Goal: Navigation & Orientation: Find specific page/section

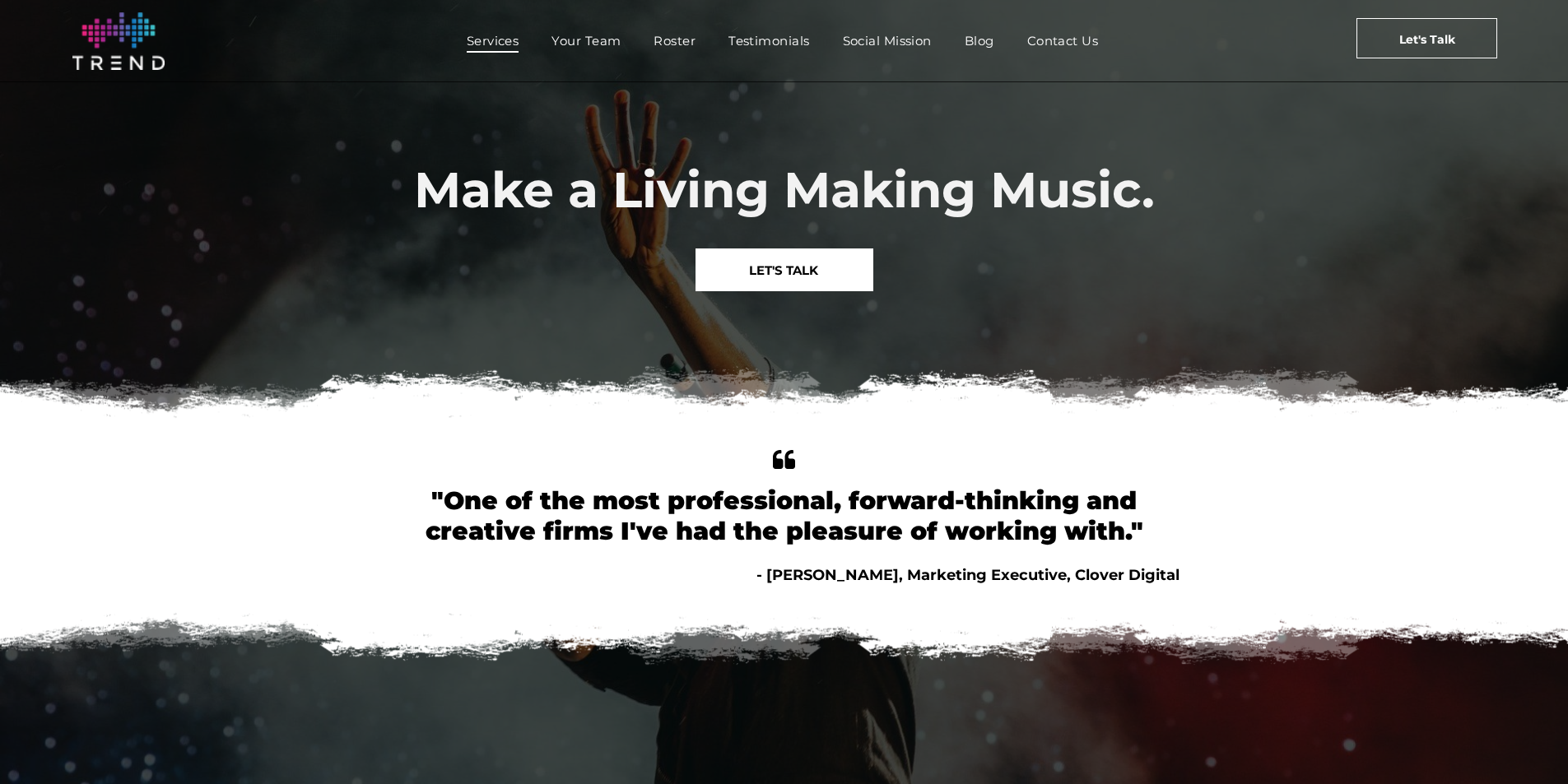
click at [505, 45] on span "Services" at bounding box center [493, 40] width 53 height 24
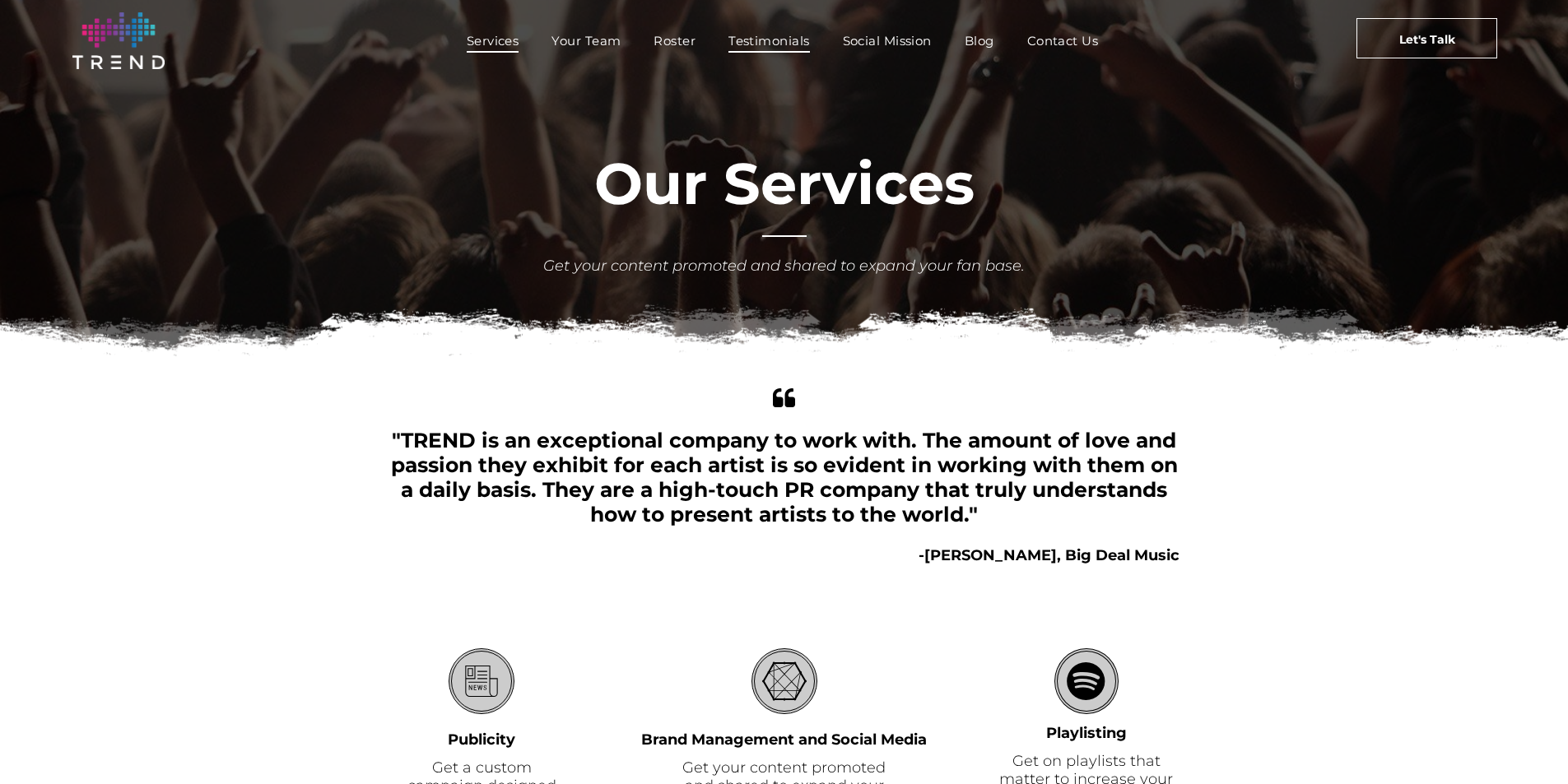
click at [768, 46] on span "Testimonials" at bounding box center [769, 40] width 81 height 24
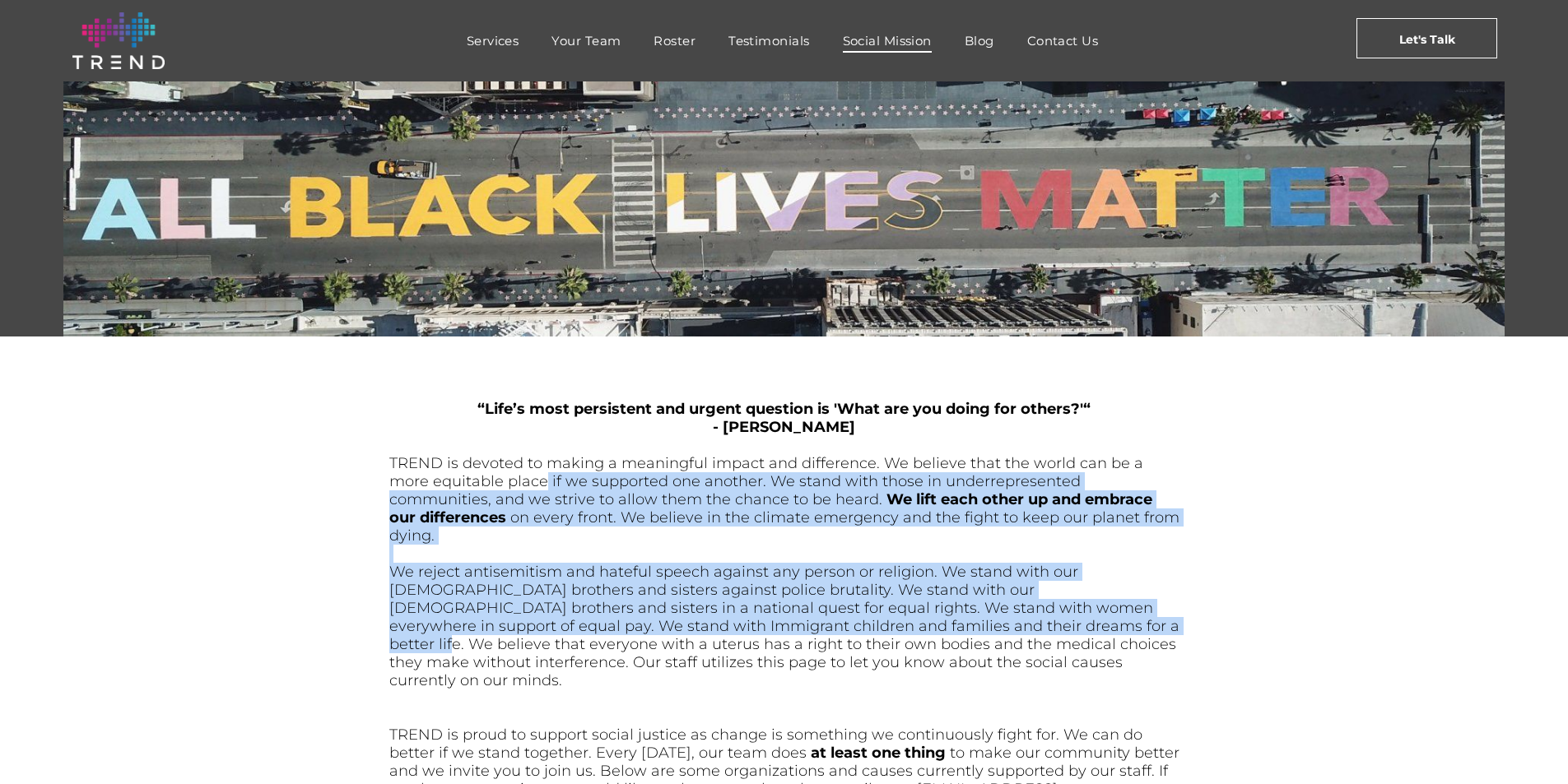
drag, startPoint x: 502, startPoint y: 477, endPoint x: 958, endPoint y: 602, distance: 472.8
click at [958, 602] on div "“Life’s most persistent and urgent question is 'What are you doing for others?'…" at bounding box center [784, 644] width 790 height 492
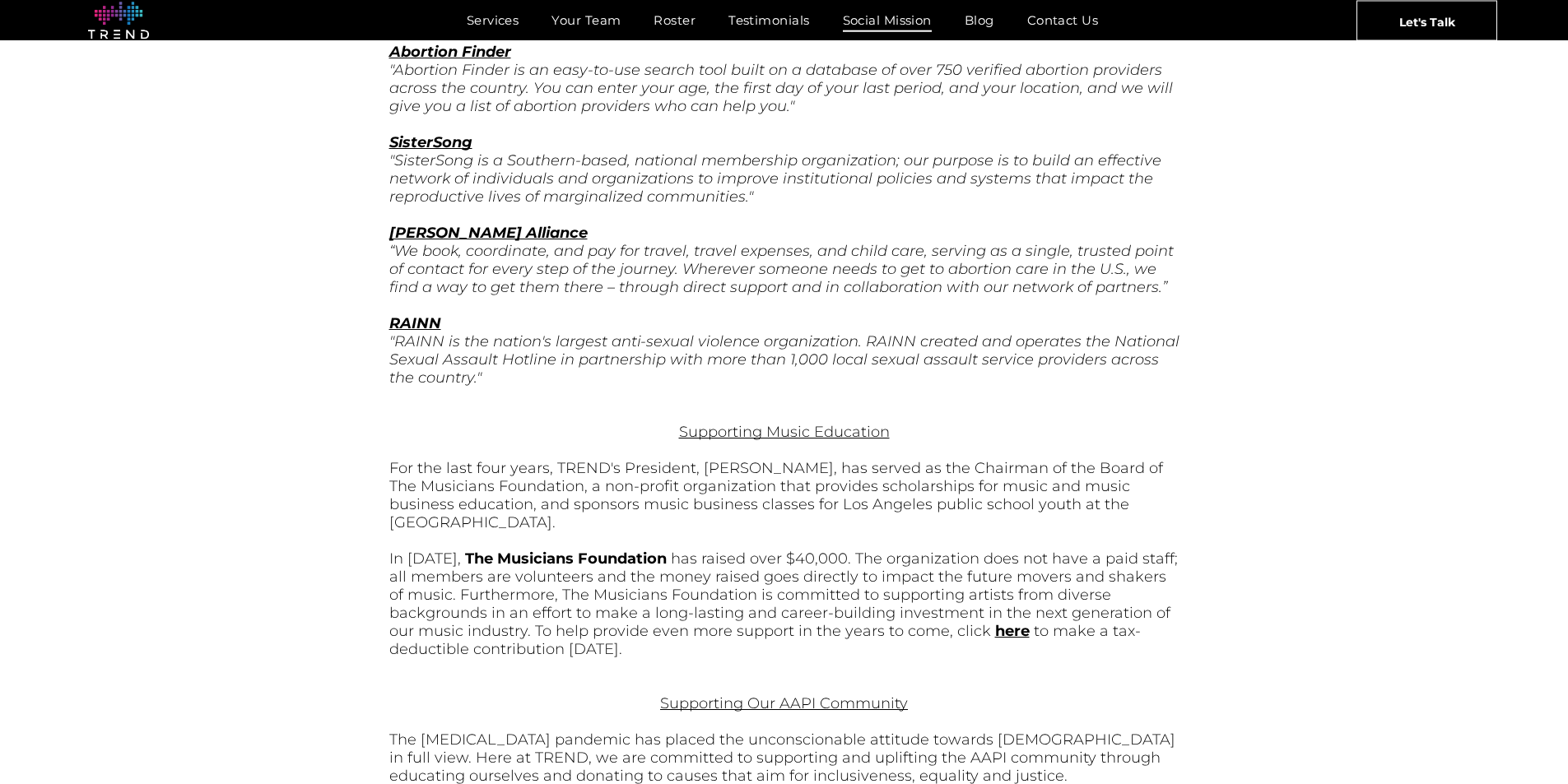
scroll to position [1399, 0]
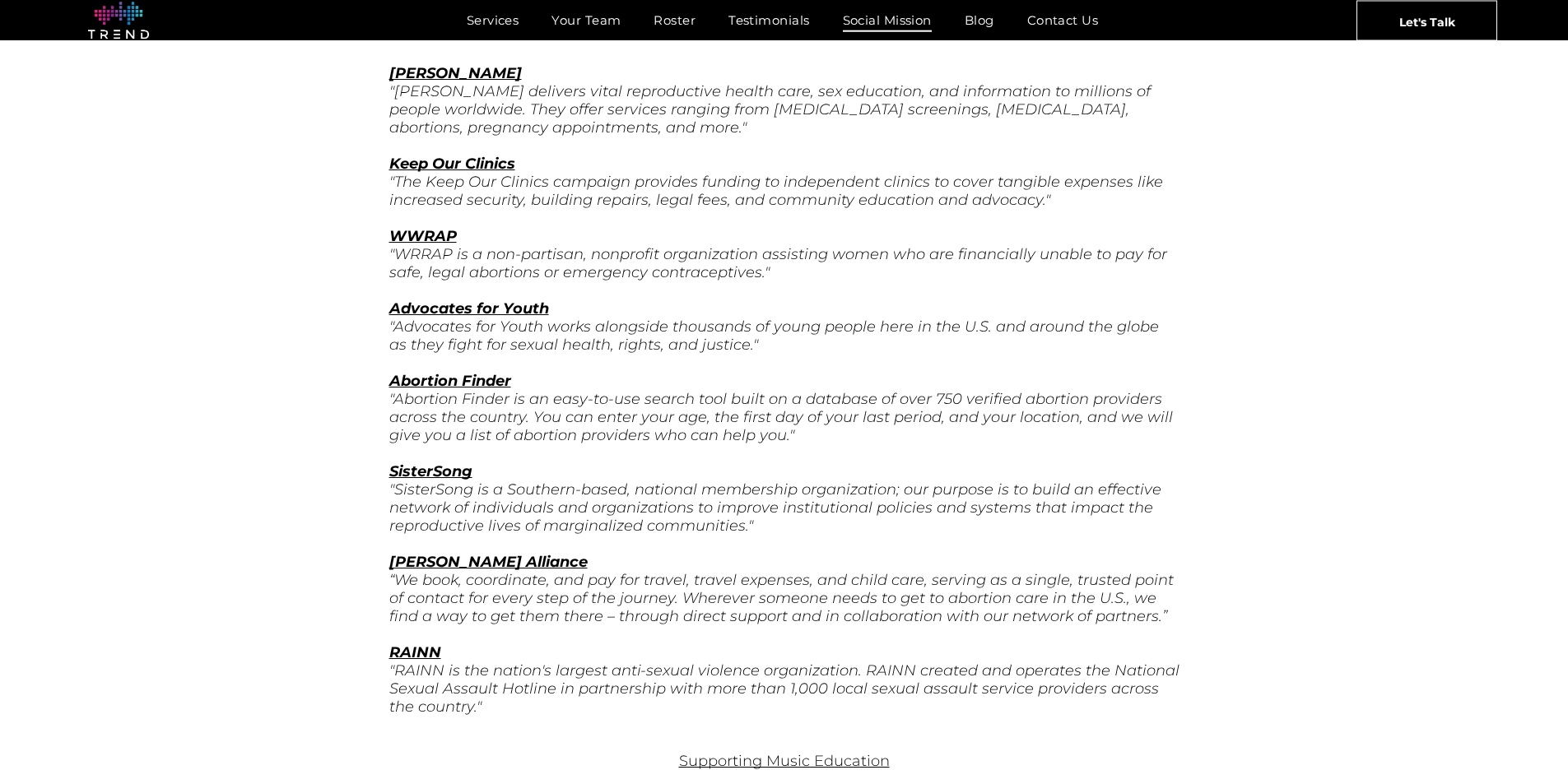
click at [674, 13] on span "Roster" at bounding box center [675, 19] width 42 height 24
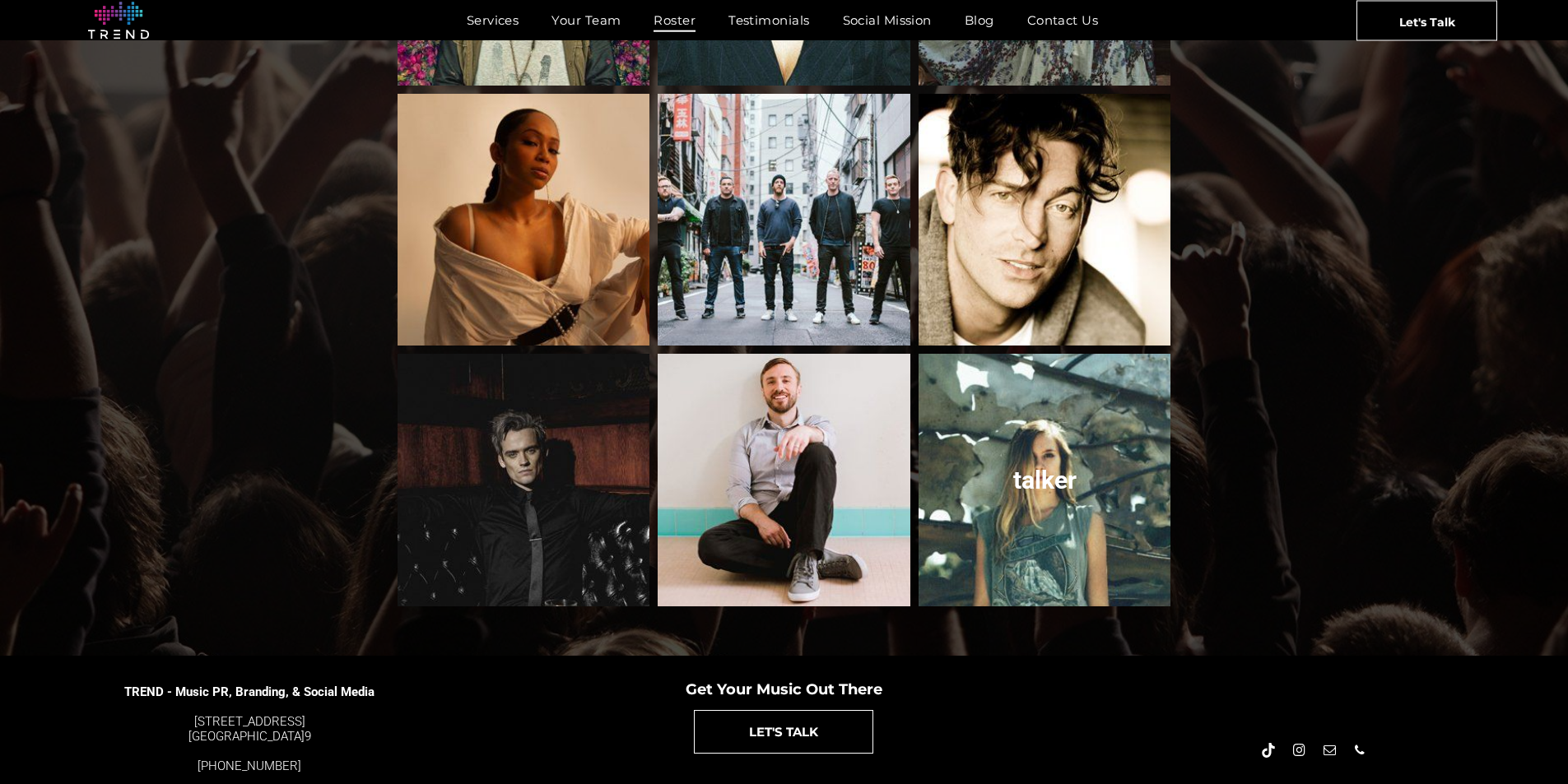
scroll to position [1654, 0]
